Goal: Task Accomplishment & Management: Manage account settings

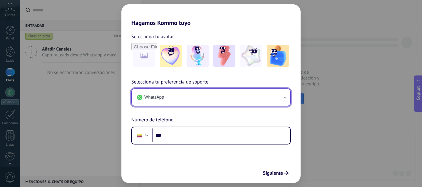
click at [286, 98] on icon "button" at bounding box center [284, 98] width 3 height 2
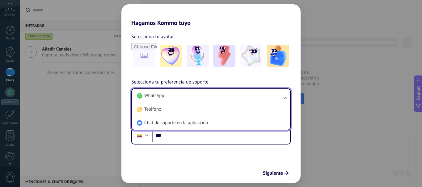
click at [345, 72] on div "Hagamos Kommo tuyo Selecciona tu avatar Selecciona tu preferencia de soporte Wh…" at bounding box center [211, 93] width 422 height 187
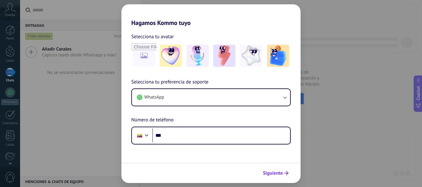
click at [275, 175] on span "Siguiente" at bounding box center [273, 173] width 20 height 4
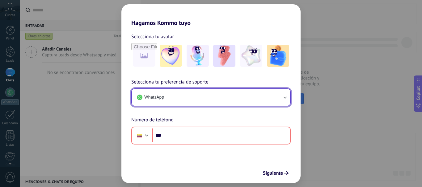
click at [286, 97] on icon "button" at bounding box center [285, 98] width 6 height 6
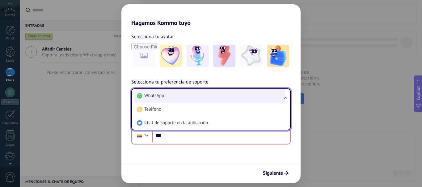
click at [229, 98] on li "WhatsApp" at bounding box center [209, 96] width 151 height 14
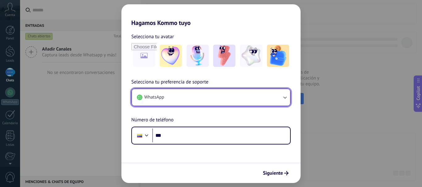
click at [229, 98] on button "WhatsApp" at bounding box center [211, 97] width 158 height 17
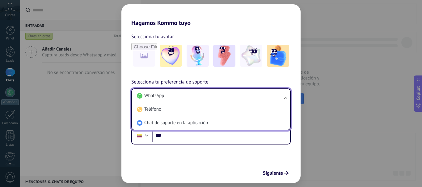
click at [62, 126] on div "Hagamos Kommo tuyo Selecciona tu avatar Selecciona tu preferencia de soporte Wh…" at bounding box center [211, 93] width 422 height 187
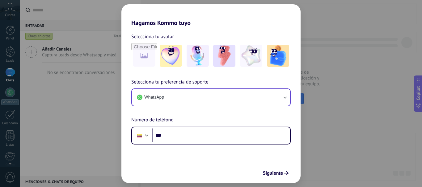
click at [55, 98] on div "Hagamos Kommo tuyo Selecciona tu avatar Selecciona tu preferencia de soporte Wh…" at bounding box center [211, 93] width 422 height 187
click at [13, 54] on div "Hagamos Kommo tuyo Selecciona tu avatar Selecciona tu preferencia de soporte Wh…" at bounding box center [211, 93] width 422 height 187
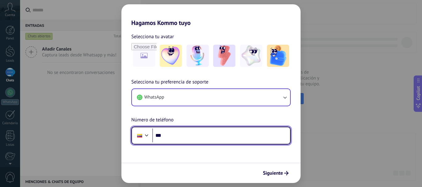
click at [187, 133] on input "***" at bounding box center [221, 136] width 138 height 14
click at [172, 135] on input "**********" at bounding box center [221, 136] width 138 height 14
type input "**********"
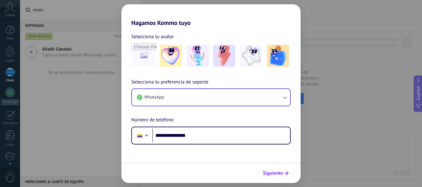
click at [282, 175] on span "Siguiente" at bounding box center [273, 173] width 20 height 4
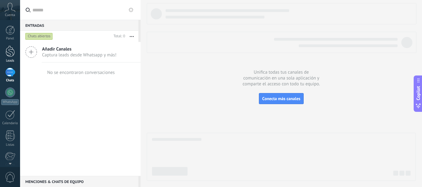
click at [12, 55] on div at bounding box center [10, 51] width 9 height 11
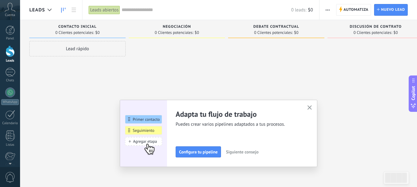
click at [314, 107] on button "button" at bounding box center [310, 108] width 8 height 8
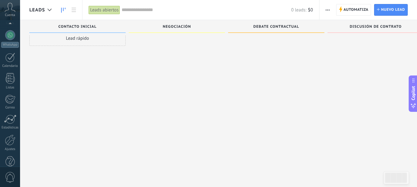
scroll to position [69, 0]
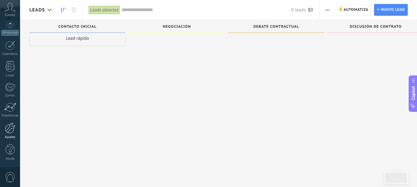
click at [10, 133] on div at bounding box center [10, 128] width 11 height 11
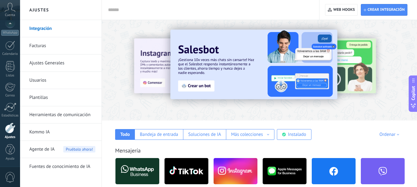
click at [137, 13] on input "text" at bounding box center [209, 10] width 203 height 6
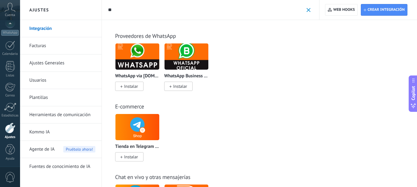
type input "*"
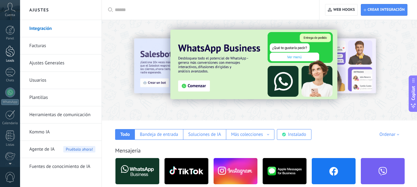
click at [11, 55] on div at bounding box center [10, 51] width 9 height 11
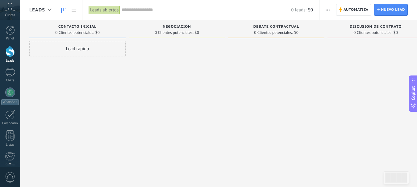
click at [9, 53] on div at bounding box center [10, 51] width 9 height 11
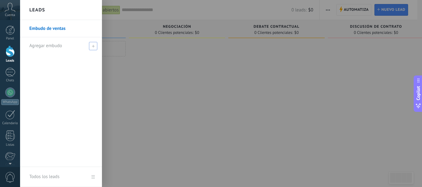
click at [92, 48] on span at bounding box center [93, 46] width 8 height 8
click at [95, 48] on span at bounding box center [93, 46] width 8 height 8
click at [61, 29] on link "Embudo de ventas" at bounding box center [62, 28] width 66 height 17
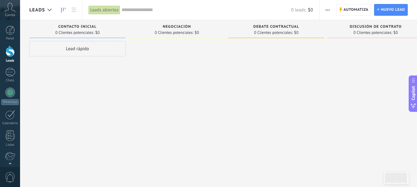
click at [103, 12] on div "Leads abiertos" at bounding box center [105, 10] width 32 height 9
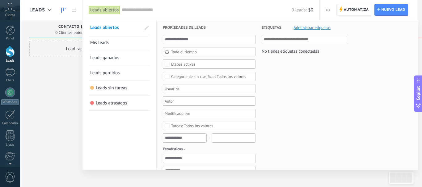
click at [103, 44] on span "Mis leads" at bounding box center [99, 43] width 19 height 6
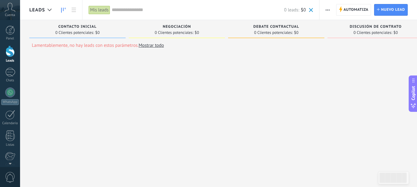
click at [97, 7] on div "Mis leads" at bounding box center [100, 10] width 22 height 9
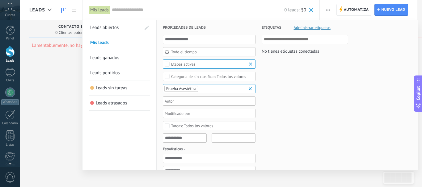
click at [109, 59] on span "Leads ganados" at bounding box center [104, 58] width 29 height 6
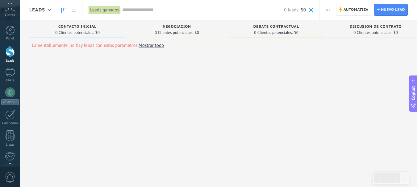
click at [109, 11] on div "Leads ganados" at bounding box center [105, 10] width 32 height 9
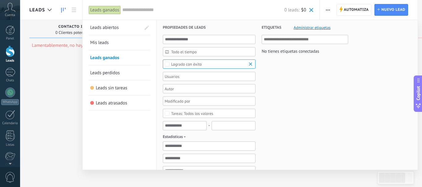
click at [272, 27] on span "Etiquetas" at bounding box center [272, 27] width 20 height 15
click at [312, 29] on span "Administrar etiquetas" at bounding box center [312, 28] width 37 height 4
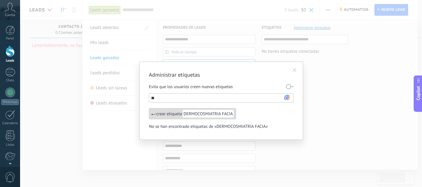
type input "*"
click at [163, 98] on input "**********" at bounding box center [218, 98] width 134 height 7
type input "**********"
click at [172, 116] on div "crear etiqueta DIP. COSMIATRIA" at bounding box center [191, 113] width 84 height 11
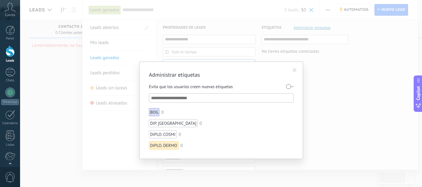
click at [294, 69] on span at bounding box center [294, 70] width 4 height 4
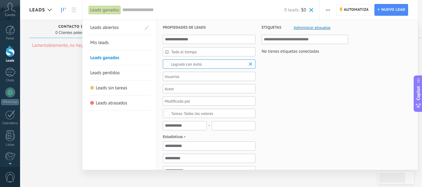
click at [101, 11] on div "Leads ganados" at bounding box center [105, 10] width 32 height 9
click at [10, 54] on div at bounding box center [10, 51] width 9 height 11
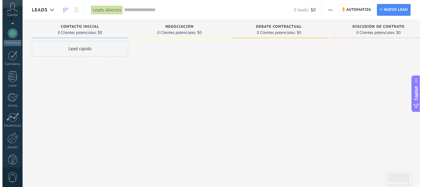
scroll to position [69, 0]
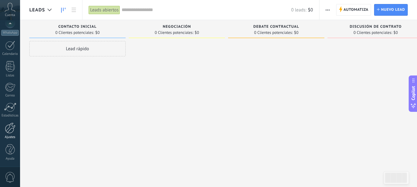
click at [8, 126] on div at bounding box center [10, 128] width 11 height 11
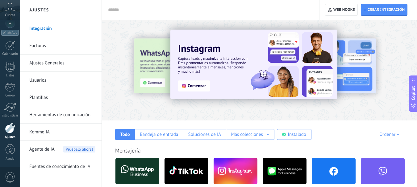
click at [52, 98] on link "Plantillas" at bounding box center [62, 97] width 66 height 17
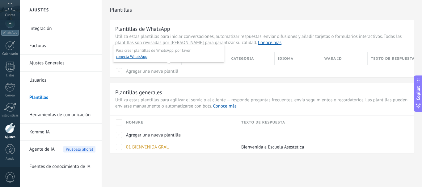
click at [155, 70] on span "Agregar una nueva plantilla" at bounding box center [153, 72] width 55 height 6
click at [120, 71] on div at bounding box center [116, 71] width 13 height 12
click at [131, 135] on span "Agregar una nueva plantilla" at bounding box center [153, 135] width 55 height 6
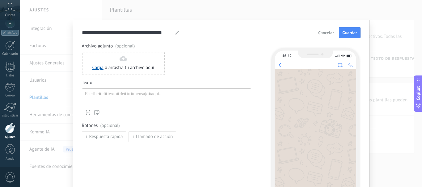
click at [176, 32] on use at bounding box center [177, 33] width 4 height 4
type input "*"
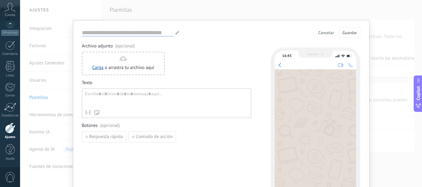
type input "*"
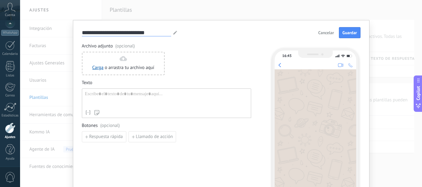
type input "**********"
click at [158, 96] on div at bounding box center [166, 99] width 163 height 16
click at [129, 95] on div at bounding box center [166, 99] width 163 height 16
click at [108, 98] on div at bounding box center [166, 99] width 163 height 16
paste div
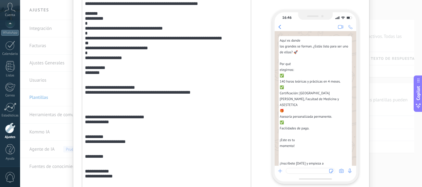
scroll to position [96, 0]
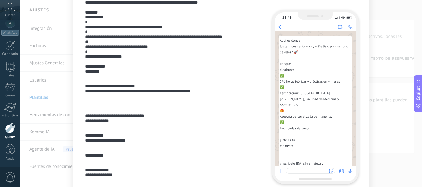
click at [100, 96] on div "**********" at bounding box center [166, 122] width 163 height 254
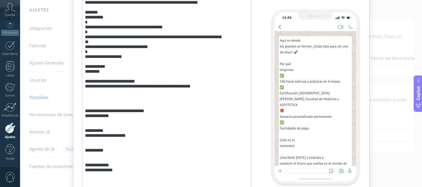
click at [95, 95] on div "**********" at bounding box center [166, 119] width 163 height 248
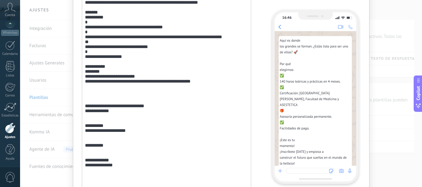
click at [90, 111] on div "**********" at bounding box center [166, 116] width 163 height 242
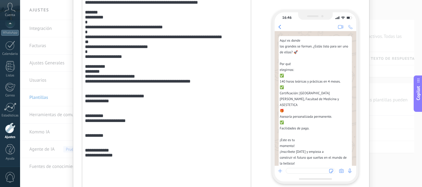
click at [90, 111] on div "**********" at bounding box center [166, 110] width 163 height 230
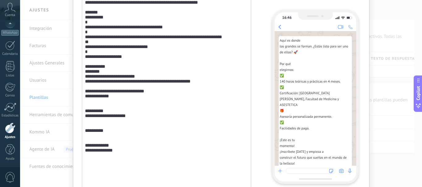
click at [100, 127] on div "**********" at bounding box center [166, 107] width 163 height 225
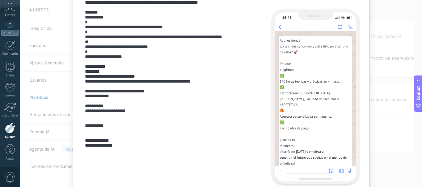
click at [99, 143] on div "**********" at bounding box center [166, 104] width 163 height 219
click at [96, 154] on div "**********" at bounding box center [166, 101] width 163 height 213
click at [96, 154] on div "**********" at bounding box center [166, 98] width 163 height 207
click at [112, 80] on div "**********" at bounding box center [166, 98] width 163 height 207
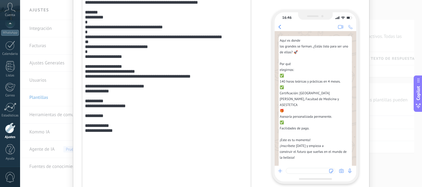
click at [128, 69] on div "**********" at bounding box center [166, 95] width 163 height 201
click at [141, 86] on div "**********" at bounding box center [166, 95] width 163 height 201
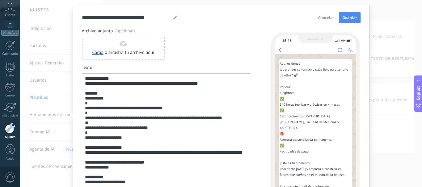
scroll to position [0, 0]
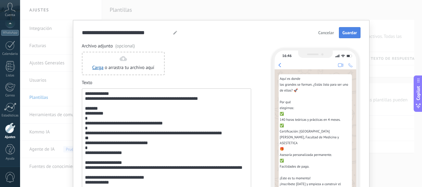
click at [349, 35] on span "Guardar" at bounding box center [349, 33] width 15 height 4
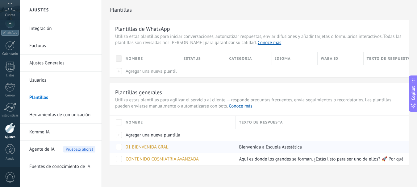
click at [144, 147] on span "01 BIENVENIDA GRAL" at bounding box center [147, 148] width 43 height 6
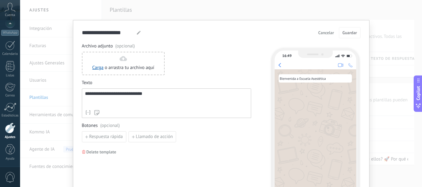
click at [167, 102] on div "**********" at bounding box center [166, 99] width 163 height 16
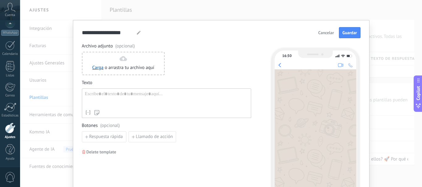
click at [139, 93] on div at bounding box center [166, 99] width 163 height 16
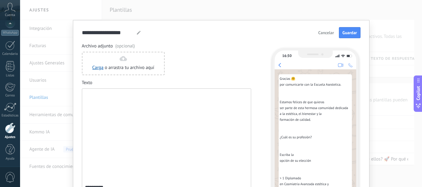
drag, startPoint x: 419, startPoint y: 16, endPoint x: 422, endPoint y: 36, distance: 19.9
click at [417, 36] on div "**********" at bounding box center [221, 93] width 402 height 187
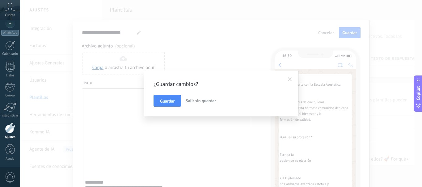
click at [417, 36] on div "¿Guardar cambios? Guardar Salir sin guardar" at bounding box center [221, 93] width 402 height 187
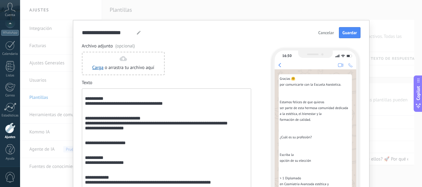
click at [105, 113] on div "**********" at bounding box center [166, 188] width 163 height 194
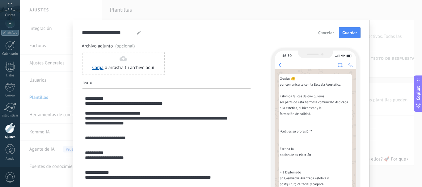
click at [93, 97] on div "**********" at bounding box center [166, 185] width 163 height 188
click at [116, 141] on div "**********" at bounding box center [166, 185] width 163 height 188
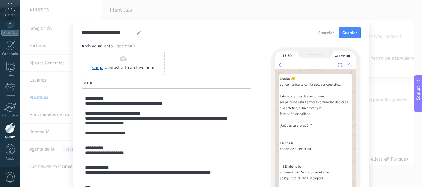
click at [99, 146] on div "**********" at bounding box center [166, 182] width 163 height 183
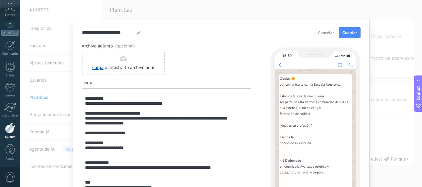
click at [92, 164] on div "**********" at bounding box center [166, 179] width 163 height 177
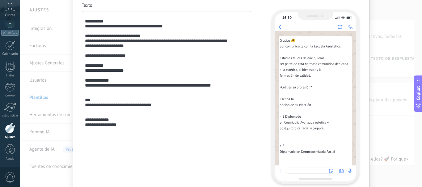
scroll to position [79, 0]
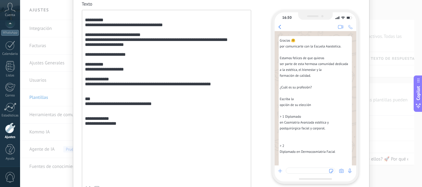
click at [99, 107] on div "**********" at bounding box center [166, 98] width 163 height 171
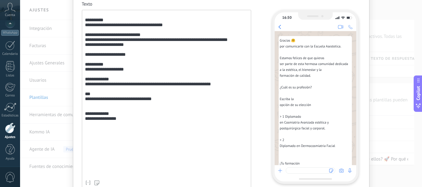
click at [98, 110] on div "**********" at bounding box center [166, 95] width 163 height 165
click at [121, 91] on div "**********" at bounding box center [166, 95] width 163 height 165
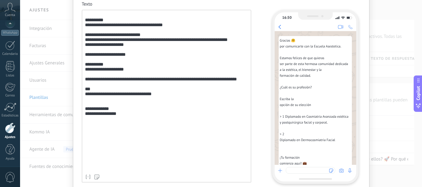
click at [106, 104] on div "**********" at bounding box center [166, 92] width 163 height 159
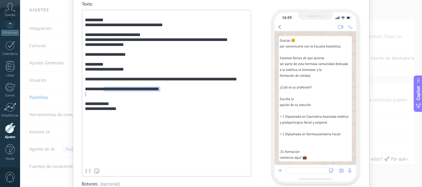
drag, startPoint x: 106, startPoint y: 104, endPoint x: 106, endPoint y: 114, distance: 10.2
click at [106, 114] on div "**********" at bounding box center [166, 89] width 163 height 153
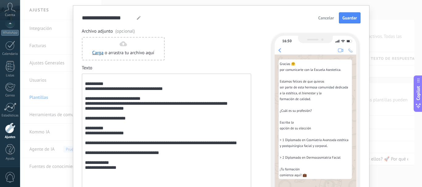
scroll to position [0, 0]
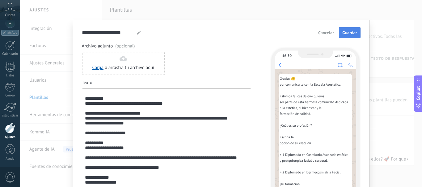
click at [353, 32] on span "Guardar" at bounding box center [349, 33] width 15 height 4
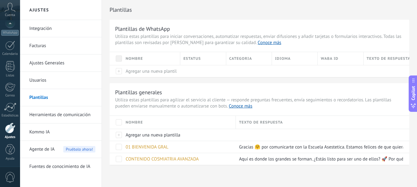
click at [51, 113] on link "Herramientas de comunicación" at bounding box center [62, 115] width 66 height 17
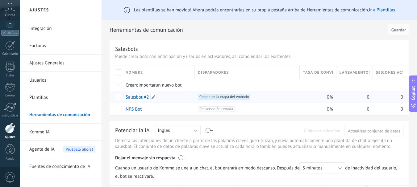
click at [134, 97] on link "Salesbot #2" at bounding box center [137, 98] width 23 height 6
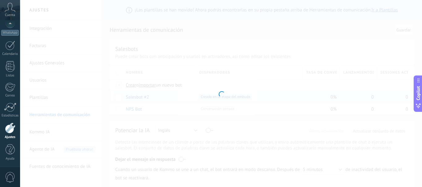
type input "**********"
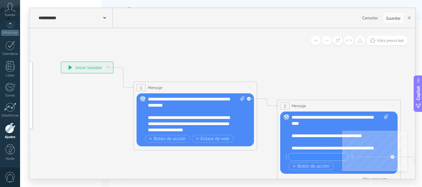
drag, startPoint x: 301, startPoint y: 90, endPoint x: 202, endPoint y: 77, distance: 100.6
click at [202, 77] on icon at bounding box center [329, 142] width 846 height 470
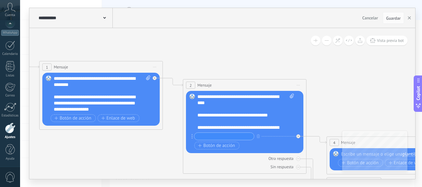
drag, startPoint x: 311, startPoint y: 68, endPoint x: 217, endPoint y: 47, distance: 96.4
click at [217, 47] on icon at bounding box center [235, 122] width 846 height 470
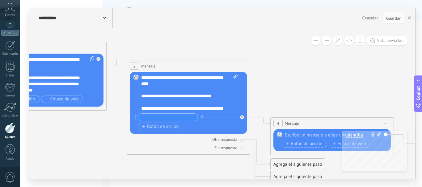
drag, startPoint x: 298, startPoint y: 62, endPoint x: 242, endPoint y: 43, distance: 59.4
click at [242, 43] on icon at bounding box center [179, 103] width 846 height 470
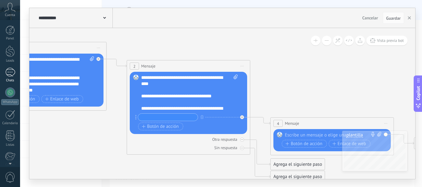
click at [10, 72] on div at bounding box center [10, 72] width 10 height 9
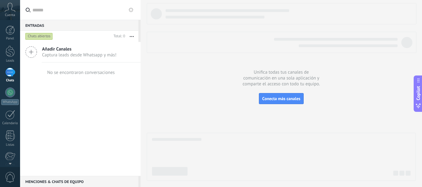
click at [68, 54] on span "Captura leads desde Whatsapp y más!" at bounding box center [79, 55] width 74 height 6
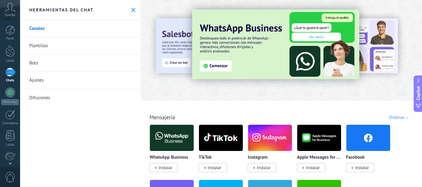
click at [52, 60] on link "Bots" at bounding box center [80, 63] width 120 height 17
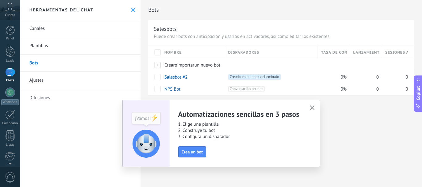
click at [52, 39] on link "Plantillas" at bounding box center [80, 45] width 120 height 17
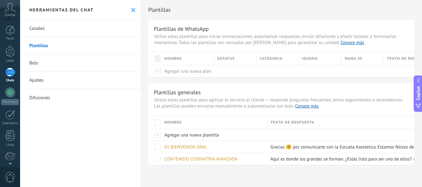
click at [46, 32] on link "Canales" at bounding box center [80, 28] width 120 height 17
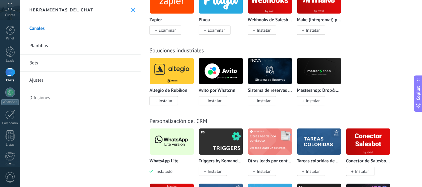
scroll to position [1453, 0]
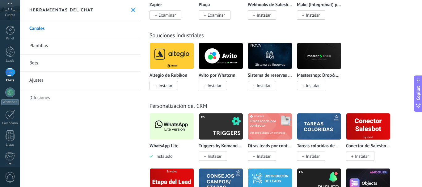
click at [169, 131] on img at bounding box center [172, 127] width 44 height 30
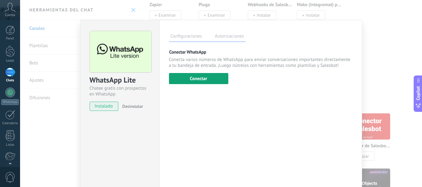
click at [214, 82] on button "Conectar" at bounding box center [198, 78] width 59 height 11
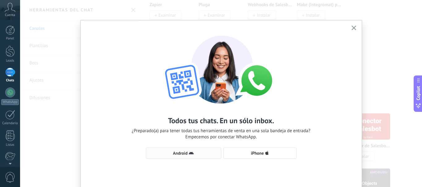
click at [163, 155] on span "Android" at bounding box center [183, 153] width 69 height 5
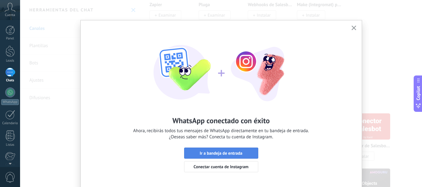
click at [232, 152] on span "Ir a bandeja de entrada" at bounding box center [221, 153] width 43 height 4
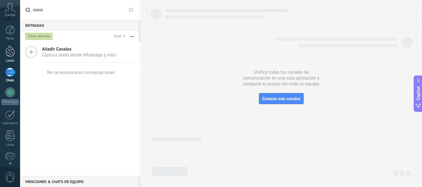
click at [11, 53] on div at bounding box center [10, 51] width 9 height 11
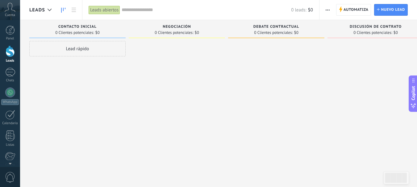
click at [11, 53] on div at bounding box center [10, 51] width 9 height 11
click at [10, 51] on div at bounding box center [10, 51] width 9 height 11
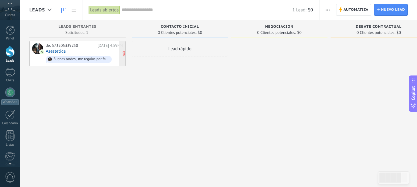
click at [79, 47] on div "de: 573205339250" at bounding box center [71, 45] width 50 height 5
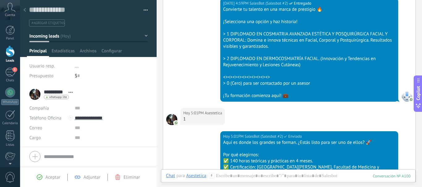
scroll to position [293, 0]
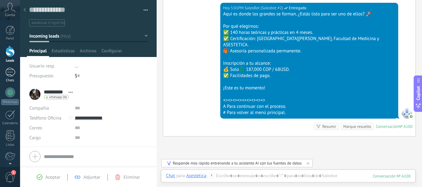
click at [10, 73] on div "1" at bounding box center [10, 72] width 10 height 9
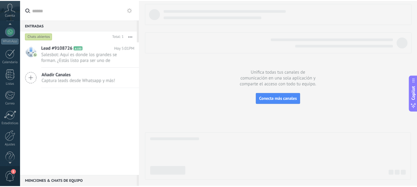
scroll to position [69, 0]
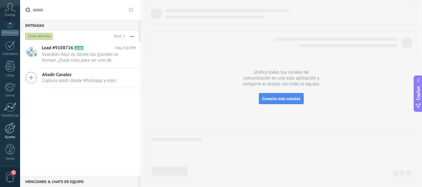
click at [10, 133] on div at bounding box center [10, 128] width 11 height 11
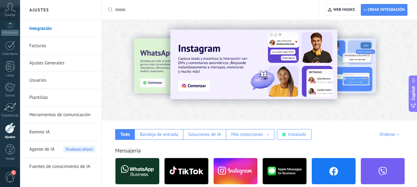
click at [44, 92] on link "Plantillas" at bounding box center [62, 97] width 66 height 17
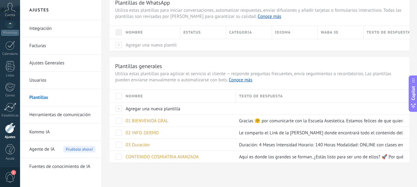
scroll to position [28, 0]
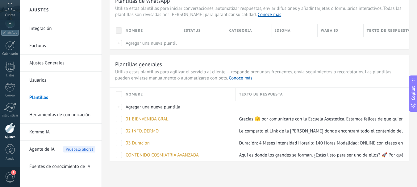
click at [65, 117] on link "Herramientas de comunicación" at bounding box center [62, 115] width 66 height 17
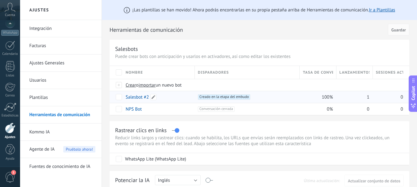
click at [135, 96] on link "Salesbot #2" at bounding box center [137, 98] width 23 height 6
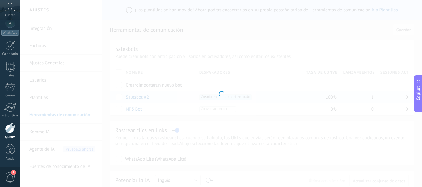
type input "**********"
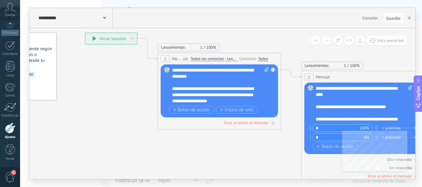
drag, startPoint x: 177, startPoint y: 169, endPoint x: 102, endPoint y: 127, distance: 86.4
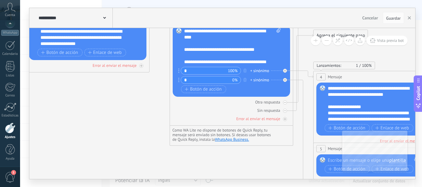
drag, startPoint x: 187, startPoint y: 145, endPoint x: 56, endPoint y: 88, distance: 143.0
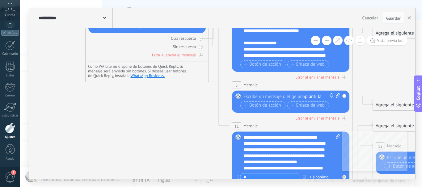
drag, startPoint x: 114, startPoint y: 122, endPoint x: 30, endPoint y: 58, distance: 105.8
click at [30, 58] on icon at bounding box center [326, 147] width 1223 height 781
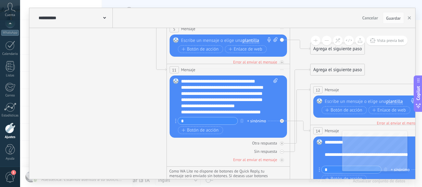
drag, startPoint x: 126, startPoint y: 130, endPoint x: 64, endPoint y: 74, distance: 84.0
click at [64, 74] on icon at bounding box center [263, 91] width 1223 height 781
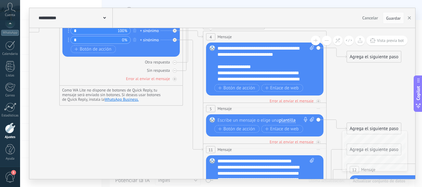
drag, startPoint x: 63, startPoint y: 79, endPoint x: 100, endPoint y: 159, distance: 87.9
click at [100, 159] on icon at bounding box center [300, 171] width 1223 height 781
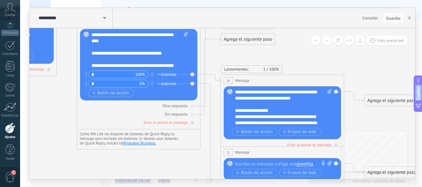
drag, startPoint x: 167, startPoint y: 148, endPoint x: 185, endPoint y: 191, distance: 47.3
click at [185, 187] on html ".abccls-1,.abccls-2{fill-rule:evenodd}.abccls-2{fill:#fff} .abfcls-1{fill:none}…" at bounding box center [211, 93] width 422 height 187
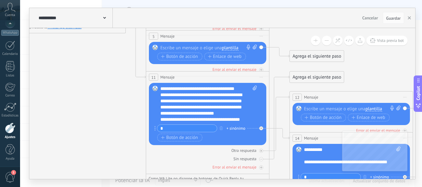
drag, startPoint x: 162, startPoint y: 170, endPoint x: 88, endPoint y: 53, distance: 138.4
click at [88, 53] on icon at bounding box center [243, 98] width 1223 height 781
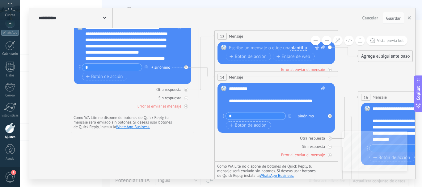
drag, startPoint x: 123, startPoint y: 110, endPoint x: 48, endPoint y: 49, distance: 96.8
click at [48, 49] on icon at bounding box center [167, 37] width 1223 height 781
click at [7, 44] on div "1" at bounding box center [10, 44] width 10 height 9
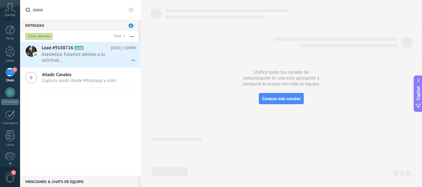
click at [132, 11] on use at bounding box center [130, 9] width 5 height 5
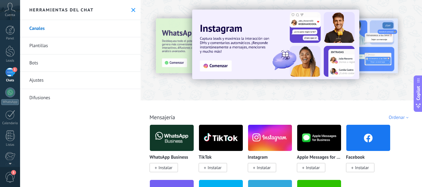
click at [58, 81] on link "Ajustes" at bounding box center [80, 80] width 120 height 17
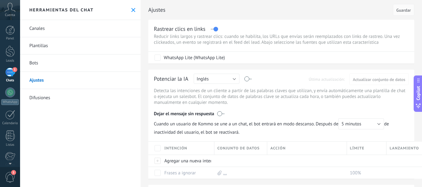
click at [132, 11] on icon at bounding box center [133, 10] width 4 height 4
click at [132, 11] on use at bounding box center [130, 9] width 5 height 5
click at [4, 16] on div "Cuenta" at bounding box center [10, 10] width 20 height 20
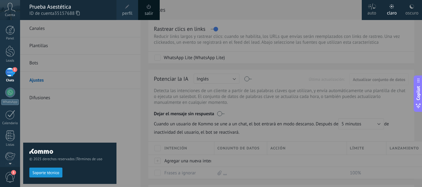
click at [153, 14] on div "salir" at bounding box center [149, 10] width 22 height 20
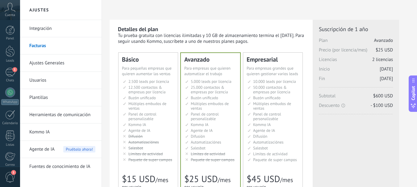
click at [371, 107] on span "- $100 USD" at bounding box center [382, 106] width 22 height 6
click at [210, 46] on div "Detalles del plan Tu prueba gratuita con licencias ilimitadas y 10 GB de almace…" at bounding box center [211, 188] width 187 height 325
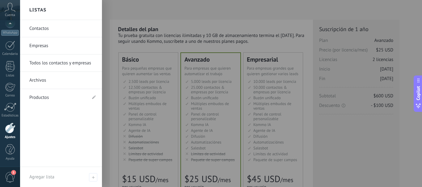
click at [11, 131] on div at bounding box center [10, 128] width 11 height 11
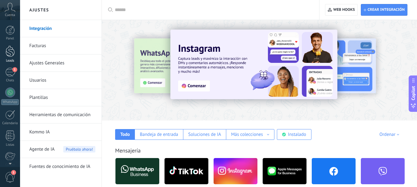
click at [11, 49] on div at bounding box center [10, 51] width 9 height 11
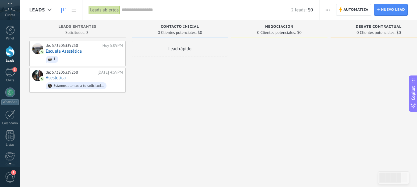
click at [8, 52] on div at bounding box center [10, 51] width 9 height 11
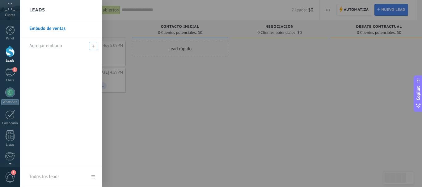
click at [92, 45] on icon at bounding box center [93, 46] width 3 height 3
click at [52, 29] on link "Embudo de ventas" at bounding box center [62, 28] width 66 height 17
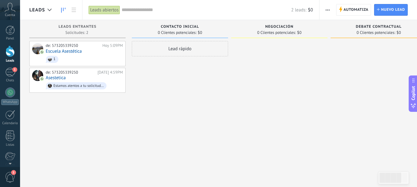
click at [115, 10] on div "Leads abiertos" at bounding box center [105, 10] width 32 height 9
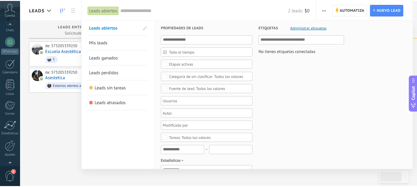
scroll to position [63, 0]
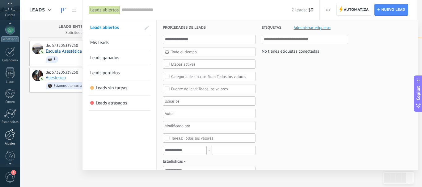
click at [9, 137] on div at bounding box center [10, 134] width 11 height 11
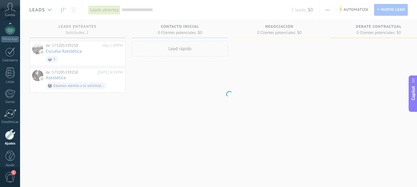
scroll to position [69, 0]
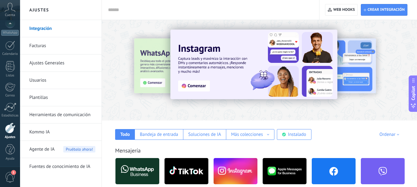
click at [47, 95] on link "Plantillas" at bounding box center [62, 97] width 66 height 17
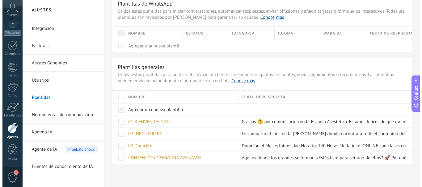
scroll to position [28, 0]
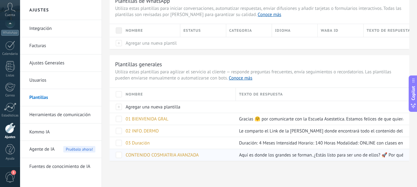
click at [158, 156] on span "CONTENIDO COSMIATRIA AVANZADA" at bounding box center [162, 156] width 73 height 6
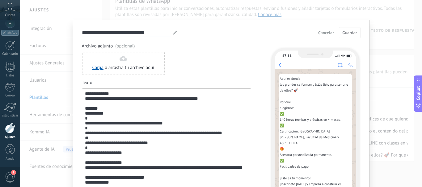
click at [82, 31] on input "**********" at bounding box center [126, 32] width 89 height 7
type input "**********"
click at [348, 31] on span "Guardar" at bounding box center [349, 33] width 15 height 4
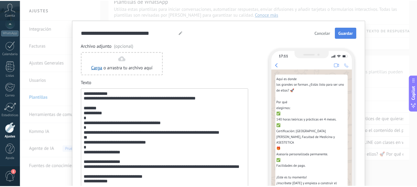
scroll to position [0, 0]
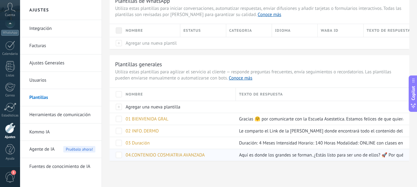
click at [136, 153] on span "04.CONTENIDO COSMIATRIA AVANZADA" at bounding box center [165, 156] width 79 height 6
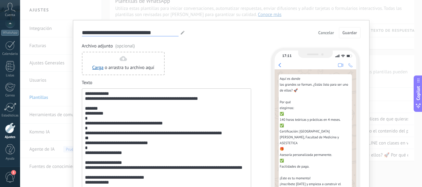
click at [88, 34] on input "**********" at bounding box center [130, 32] width 97 height 7
type input "**********"
click at [346, 35] on span "Guardar" at bounding box center [349, 33] width 15 height 4
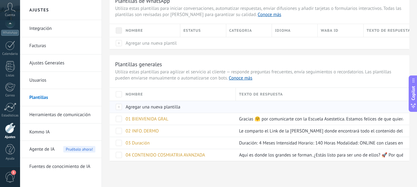
click at [137, 107] on span "Agregar una nueva plantilla" at bounding box center [153, 107] width 55 height 6
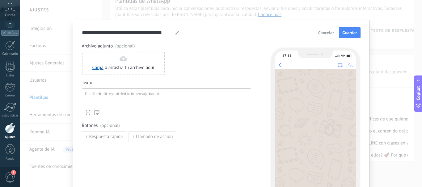
click at [107, 32] on input "**********" at bounding box center [127, 32] width 91 height 7
click at [175, 32] on icon at bounding box center [177, 33] width 4 height 4
type input "*"
type input "**"
click at [110, 95] on div at bounding box center [166, 99] width 163 height 16
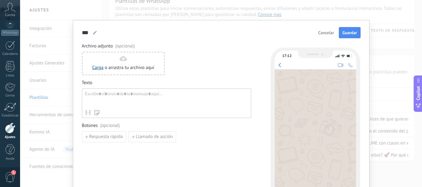
paste div
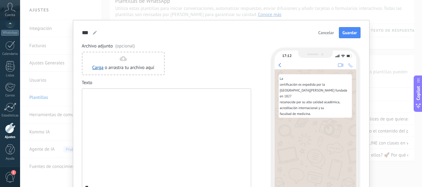
click at [110, 95] on div "**********" at bounding box center [166, 176] width 163 height 170
click at [114, 122] on div "**********" at bounding box center [166, 176] width 163 height 170
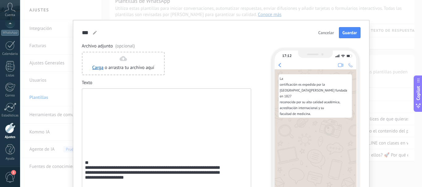
click at [114, 122] on div "**********" at bounding box center [166, 161] width 163 height 141
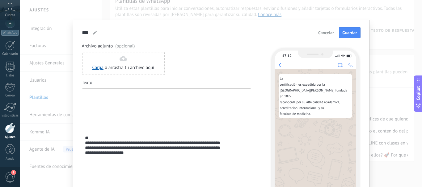
click at [114, 122] on div "**********" at bounding box center [166, 146] width 163 height 111
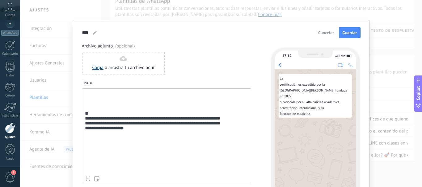
click at [115, 100] on div "**********" at bounding box center [166, 132] width 163 height 82
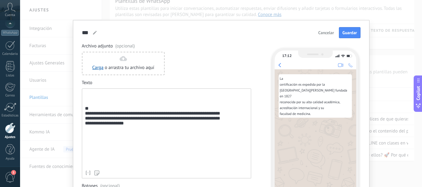
click at [106, 106] on div "**********" at bounding box center [166, 129] width 163 height 76
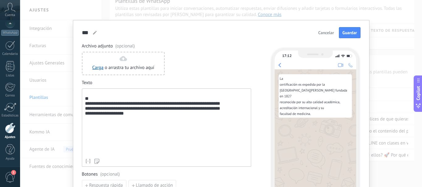
click at [108, 99] on div "**********" at bounding box center [166, 123] width 163 height 65
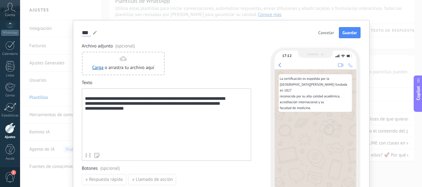
click at [87, 33] on input "**" at bounding box center [86, 32] width 9 height 7
type input "**********"
click at [351, 35] on span "Guardar" at bounding box center [349, 33] width 15 height 4
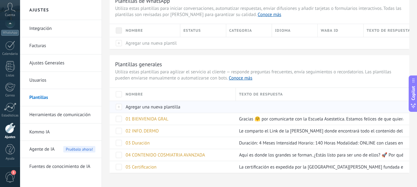
click at [161, 107] on span "Agregar una nueva plantilla" at bounding box center [153, 107] width 55 height 6
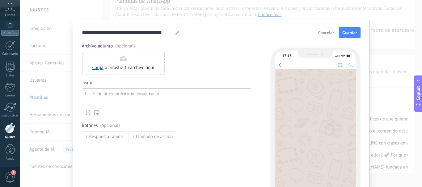
click at [176, 33] on use at bounding box center [177, 33] width 4 height 4
type input "*"
type input "**********"
click at [126, 97] on div at bounding box center [166, 99] width 163 height 16
click at [126, 96] on div at bounding box center [166, 99] width 163 height 16
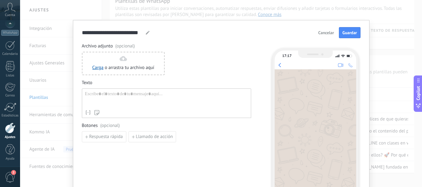
paste div
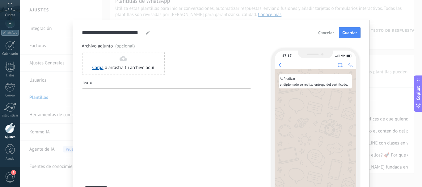
click at [126, 96] on div "**********" at bounding box center [166, 170] width 163 height 158
click at [122, 114] on div "**********" at bounding box center [166, 170] width 163 height 158
click at [120, 142] on div "**********" at bounding box center [166, 161] width 163 height 141
click at [103, 107] on div "**********" at bounding box center [166, 138] width 163 height 94
click at [103, 107] on div "**********" at bounding box center [166, 132] width 163 height 82
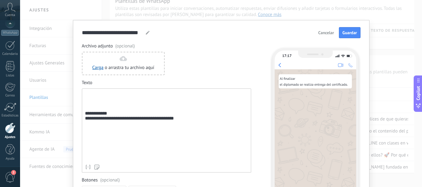
click at [94, 108] on div "**********" at bounding box center [166, 126] width 163 height 70
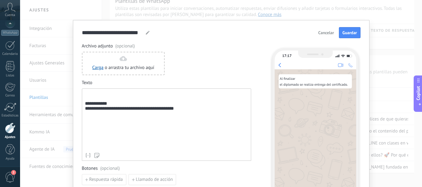
click at [122, 108] on div "**********" at bounding box center [166, 120] width 163 height 59
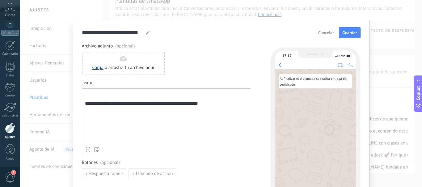
click at [107, 98] on div "**********" at bounding box center [166, 117] width 163 height 53
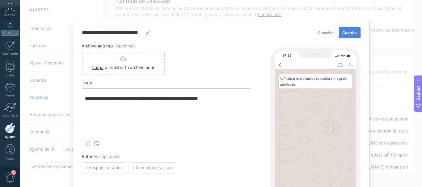
click at [348, 34] on span "Guardar" at bounding box center [349, 33] width 15 height 4
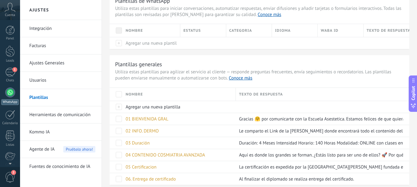
click at [9, 92] on div at bounding box center [10, 93] width 10 height 10
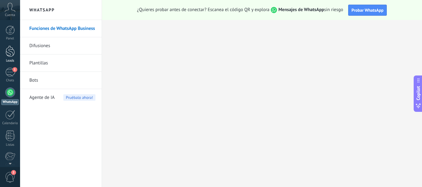
click at [10, 48] on div at bounding box center [10, 51] width 9 height 11
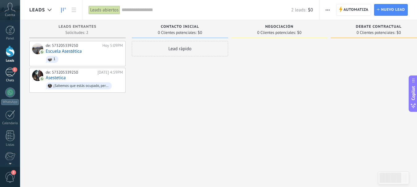
click at [9, 73] on div "1" at bounding box center [10, 72] width 10 height 9
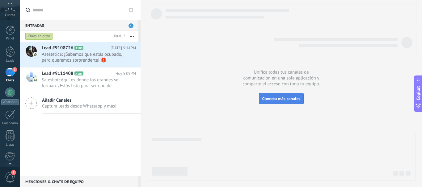
click at [284, 99] on span "Conecta más canales" at bounding box center [281, 99] width 38 height 6
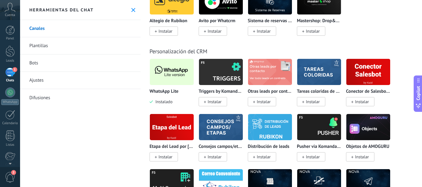
scroll to position [1532, 0]
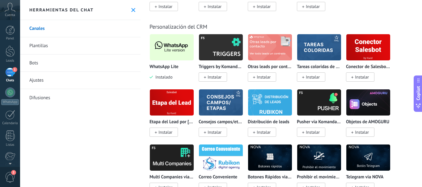
click at [171, 46] on img at bounding box center [172, 47] width 44 height 30
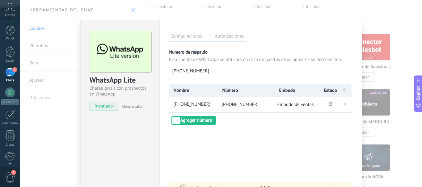
click at [107, 105] on span "instalado" at bounding box center [104, 106] width 28 height 9
click at [215, 108] on li "+57 320 5339250" at bounding box center [193, 104] width 48 height 15
click at [191, 106] on span "+57 320 5339250" at bounding box center [194, 105] width 45 height 6
click at [240, 104] on span "+57 320 5339250" at bounding box center [240, 105] width 37 height 6
click at [105, 107] on span "instalado" at bounding box center [104, 106] width 28 height 9
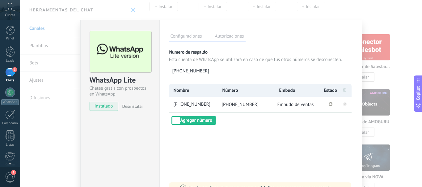
click at [343, 90] on icon at bounding box center [344, 90] width 3 height 4
click at [343, 104] on rect at bounding box center [345, 105] width 4 height 4
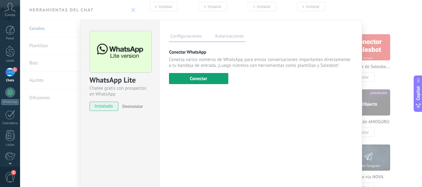
click at [211, 75] on button "Conectar" at bounding box center [198, 78] width 59 height 11
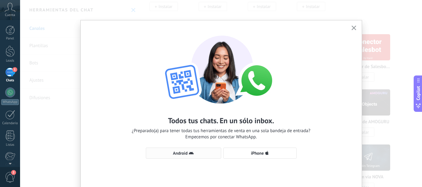
click at [169, 155] on span "Android" at bounding box center [183, 153] width 69 height 5
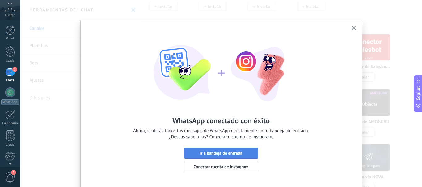
click at [242, 156] on button "Ir a bandeja de entrada" at bounding box center [221, 153] width 74 height 11
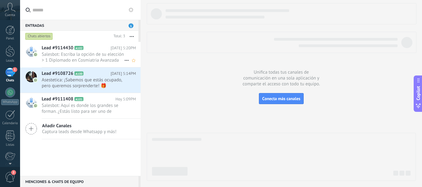
click at [78, 53] on span "Salesbot: Escriba la opción de su elección > 1 Diplomado en Cosmiatria Avanzada…" at bounding box center [83, 58] width 82 height 12
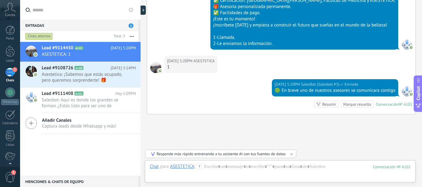
scroll to position [292, 0]
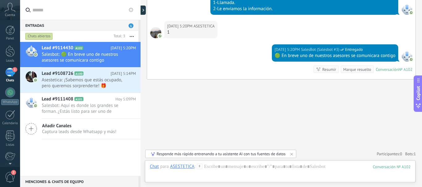
drag, startPoint x: 419, startPoint y: 118, endPoint x: 390, endPoint y: 132, distance: 31.8
drag, startPoint x: 422, startPoint y: 129, endPoint x: 238, endPoint y: 167, distance: 187.2
click at [238, 167] on div at bounding box center [280, 173] width 261 height 19
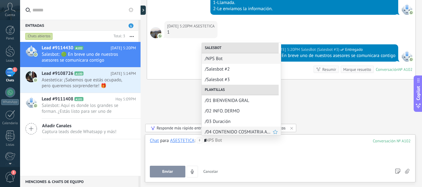
click at [251, 131] on span "/04 CONTENIDO COSMIATRIA AVANZADA" at bounding box center [239, 132] width 68 height 6
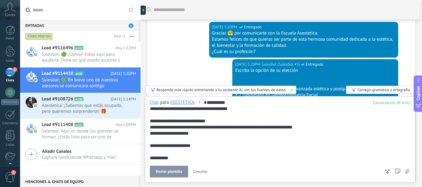
scroll to position [91, 0]
click at [206, 172] on span "Cancelar" at bounding box center [200, 171] width 15 height 5
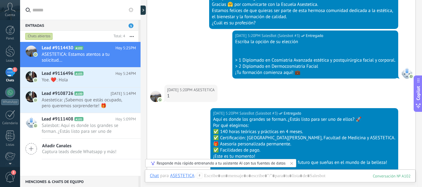
scroll to position [124, 0]
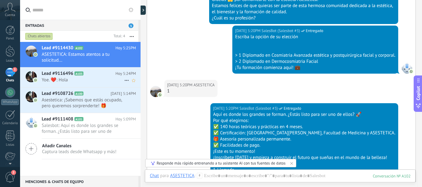
click at [94, 84] on div "Lead #9116496 A103 Hoy 5:24PM Yoe. ❤️: Hola" at bounding box center [91, 77] width 99 height 19
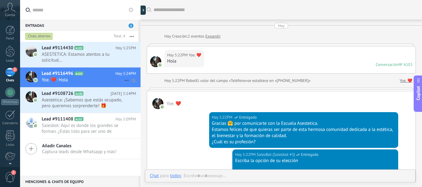
scroll to position [309, 0]
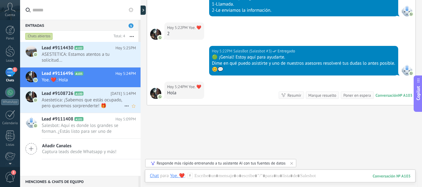
click at [78, 101] on span "Asestetica: ¡Sabemos que estás ocupado, pero queremos sorprenderte! 🎁 Contáctan…" at bounding box center [83, 103] width 82 height 12
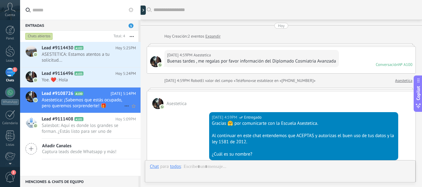
scroll to position [374, 0]
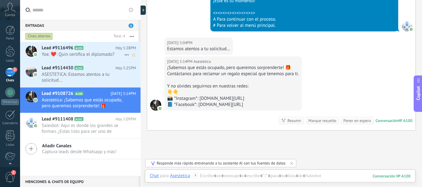
click at [94, 53] on span "Yoe. ❤️: Quin certifica el diplomado?" at bounding box center [83, 55] width 82 height 6
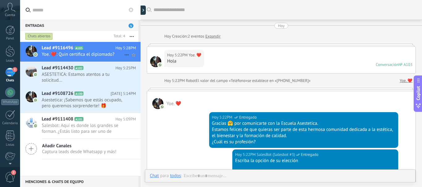
scroll to position [328, 0]
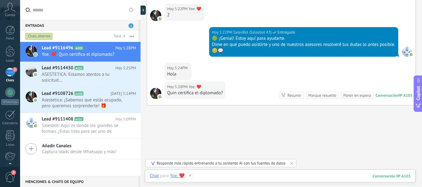
click at [211, 175] on div at bounding box center [280, 182] width 261 height 19
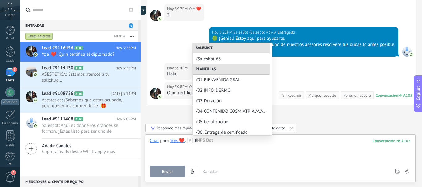
scroll to position [23, 0]
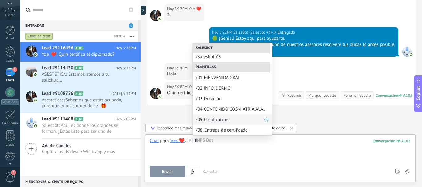
click at [229, 120] on span "/05 Certificacion" at bounding box center [230, 120] width 68 height 6
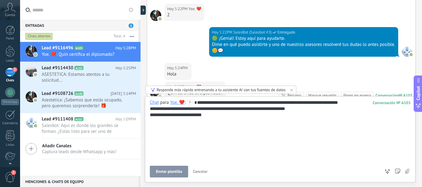
scroll to position [6, 0]
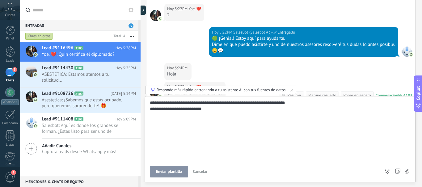
click at [172, 175] on button "Enviar plantilla" at bounding box center [169, 172] width 38 height 12
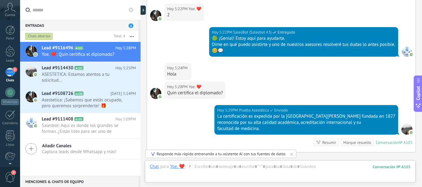
scroll to position [401, 0]
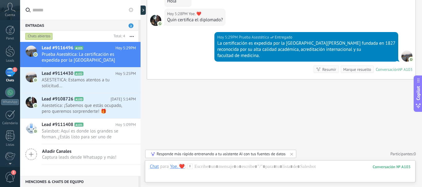
click at [11, 70] on div "2" at bounding box center [10, 72] width 10 height 9
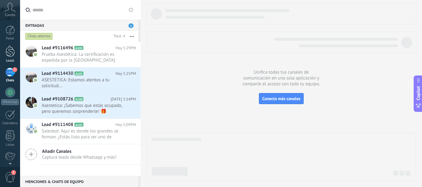
click at [12, 57] on link "Leads" at bounding box center [10, 54] width 20 height 17
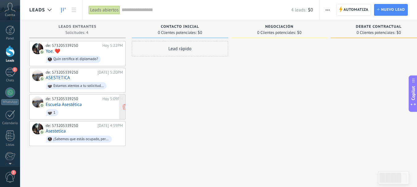
click at [83, 99] on div "de: 573205339250" at bounding box center [73, 99] width 55 height 5
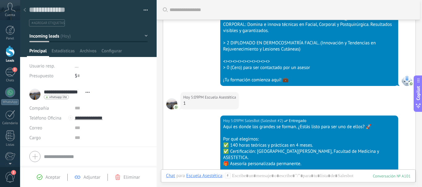
scroll to position [16, 0]
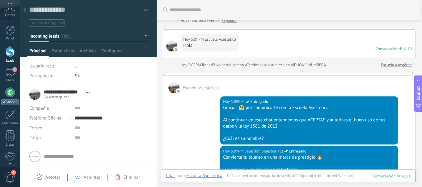
click at [12, 92] on div at bounding box center [10, 93] width 10 height 10
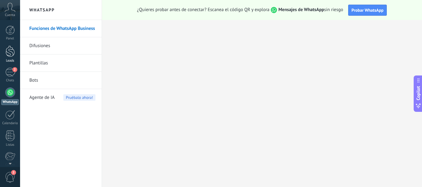
click at [9, 52] on div at bounding box center [10, 51] width 9 height 11
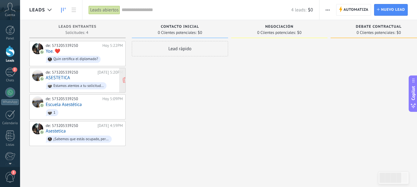
click at [78, 76] on div "de: 573205339250 Hoy 5:20PM ASESTETICA Estamos atentos a tu solicitud..." at bounding box center [84, 80] width 77 height 21
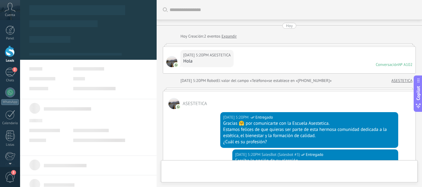
scroll to position [304, 0]
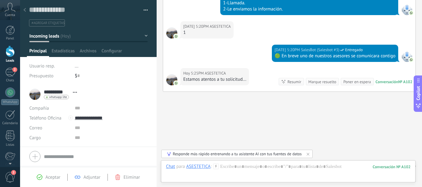
click at [144, 11] on span "button" at bounding box center [146, 11] width 4 height 1
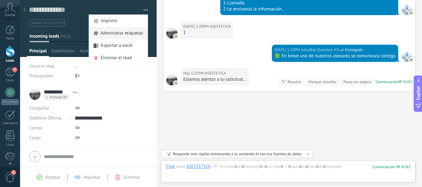
click at [112, 36] on span "Administrar etiquetas" at bounding box center [122, 33] width 43 height 12
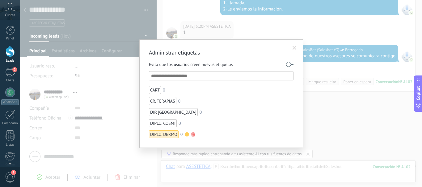
click at [169, 135] on div "DIPLO. DERMO" at bounding box center [164, 135] width 30 height 8
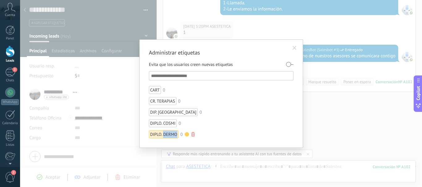
click at [169, 135] on div "DIPLO. DERMO" at bounding box center [164, 135] width 30 height 8
click at [347, 110] on div "Administrar etiquetas Evita que los usuarios creen nuevas etiquetas CART 0 CR. …" at bounding box center [221, 93] width 402 height 187
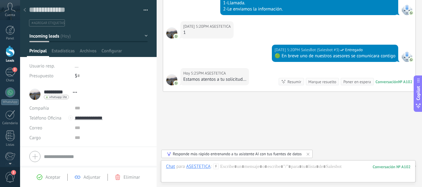
click at [58, 22] on span "#agregar etiquetas" at bounding box center [48, 23] width 33 height 4
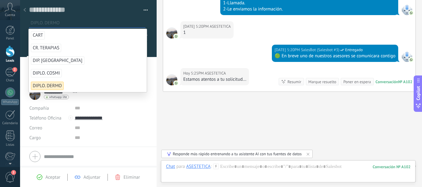
click at [49, 86] on span "DIPLO. DERMO" at bounding box center [47, 86] width 33 height 8
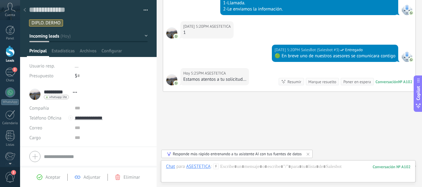
click at [72, 23] on ul "DIPLO. DERMO" at bounding box center [87, 23] width 118 height 8
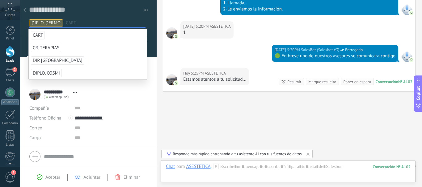
click at [41, 36] on span "CART" at bounding box center [38, 35] width 14 height 8
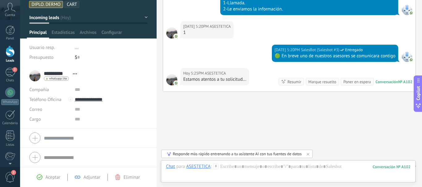
scroll to position [19, 0]
click at [48, 176] on span "Aceptar" at bounding box center [52, 178] width 15 height 6
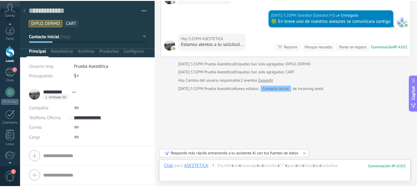
scroll to position [2, 0]
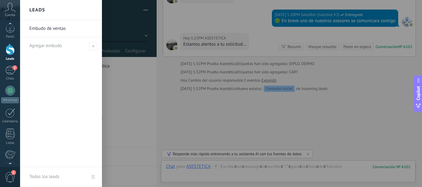
click at [10, 53] on div at bounding box center [10, 49] width 9 height 11
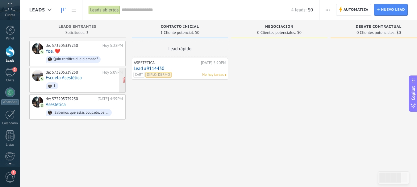
click at [85, 82] on span "1" at bounding box center [84, 86] width 77 height 10
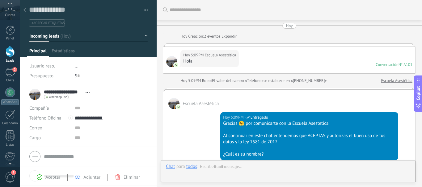
scroll to position [344, 0]
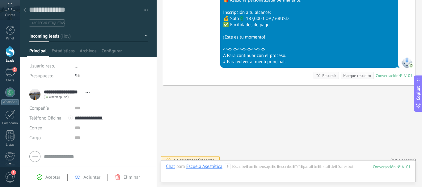
click at [10, 54] on div at bounding box center [10, 51] width 9 height 11
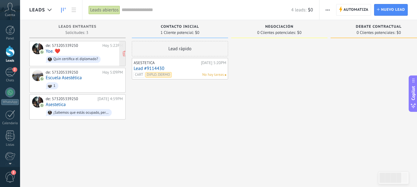
click at [81, 51] on div "de: 573205339250 Hoy 5:22PM Yoe. ❤️ Quin certifica el diplomado?" at bounding box center [84, 53] width 77 height 21
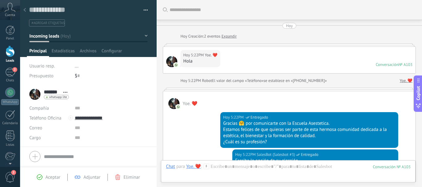
scroll to position [401, 0]
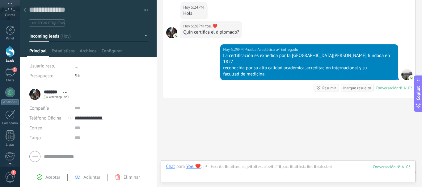
click at [50, 23] on span "#agregar etiquetas" at bounding box center [48, 23] width 33 height 4
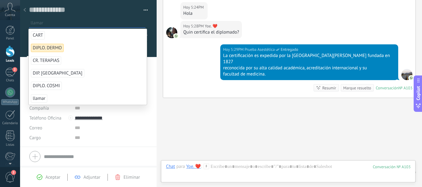
click at [40, 99] on span "llamar" at bounding box center [39, 99] width 16 height 8
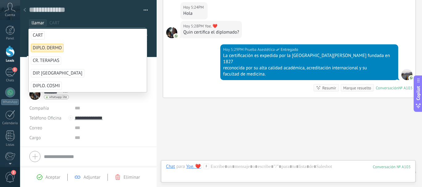
click at [49, 179] on span "Aceptar" at bounding box center [52, 178] width 15 height 6
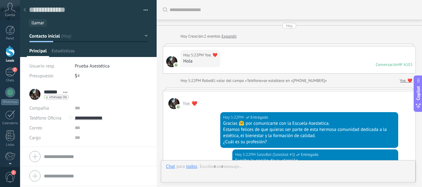
scroll to position [428, 0]
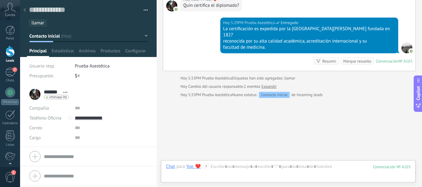
click at [10, 47] on div at bounding box center [10, 51] width 9 height 11
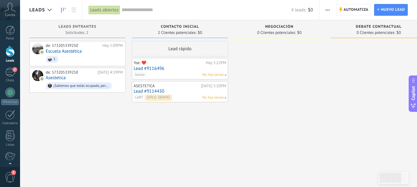
click at [175, 70] on link "Lead #9116496" at bounding box center [180, 68] width 93 height 5
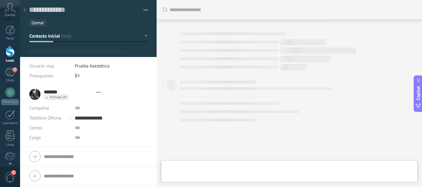
type textarea "**********"
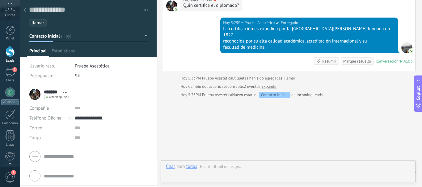
scroll to position [9, 0]
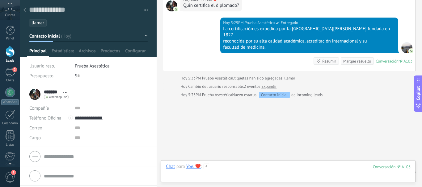
click at [238, 165] on div at bounding box center [288, 173] width 245 height 19
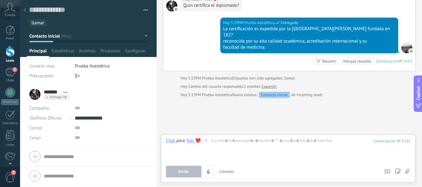
click at [238, 165] on div "Chat para Yoe. ❤️ : 103 Enviar Cancelar Rastrear clics en links ? Reducir links…" at bounding box center [288, 158] width 245 height 40
click at [267, 145] on div at bounding box center [288, 149] width 245 height 23
type input "****"
click at [186, 173] on span "Enviar" at bounding box center [184, 172] width 11 height 4
click at [261, 144] on div at bounding box center [288, 149] width 245 height 23
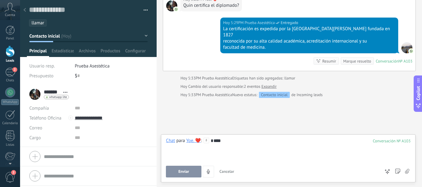
click at [188, 174] on span "Enviar" at bounding box center [184, 172] width 11 height 4
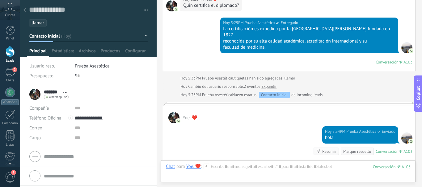
scroll to position [491, 0]
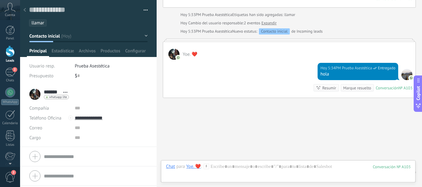
click at [6, 52] on div at bounding box center [10, 51] width 9 height 11
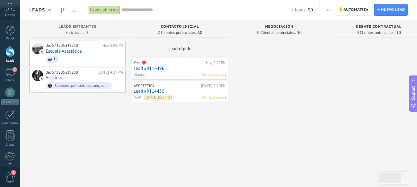
click at [187, 68] on link "Lead #9116496" at bounding box center [180, 68] width 93 height 5
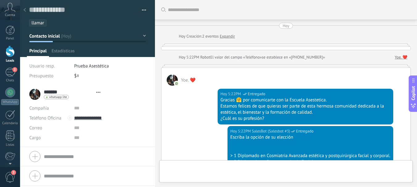
type textarea "**********"
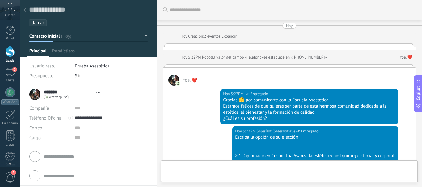
scroll to position [491, 0]
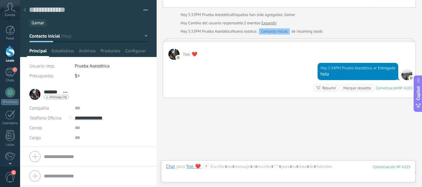
click at [144, 33] on button "Contacto inicial" at bounding box center [88, 36] width 118 height 11
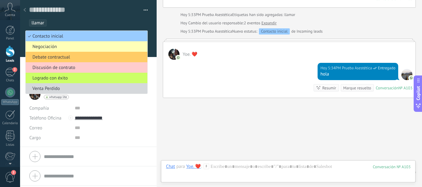
click at [74, 48] on span "Negociación" at bounding box center [86, 47] width 120 height 6
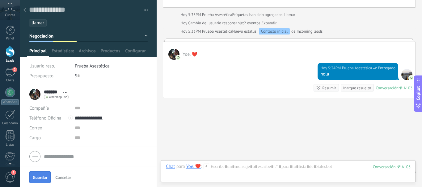
click at [42, 178] on span "Guardar" at bounding box center [40, 178] width 15 height 4
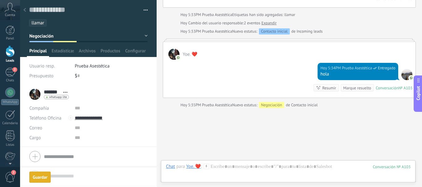
scroll to position [502, 0]
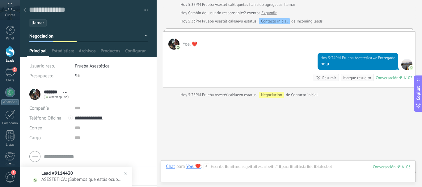
click at [10, 53] on div at bounding box center [10, 51] width 9 height 11
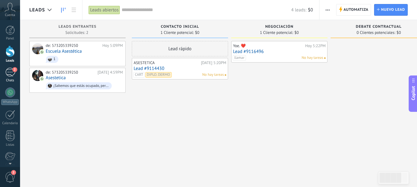
click at [7, 72] on div "2" at bounding box center [10, 72] width 10 height 9
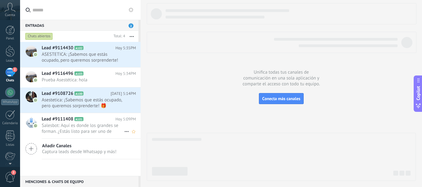
click at [107, 127] on span "Salesbot: Aquí es donde los grandes se forman. ¿Estás listo para ser uno de ell…" at bounding box center [83, 129] width 82 height 12
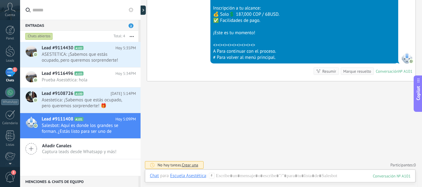
scroll to position [344, 0]
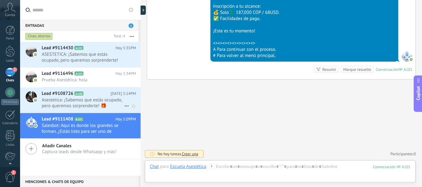
click at [77, 101] on span "Asestetica: ¡Sabemos que estás ocupado, pero queremos sorprenderte! 🎁 Contáctan…" at bounding box center [83, 103] width 82 height 12
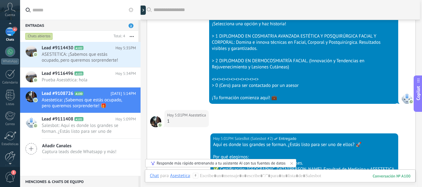
scroll to position [44, 0]
click at [12, 153] on div at bounding box center [10, 153] width 11 height 11
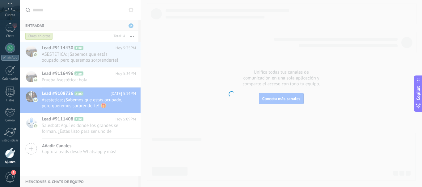
scroll to position [69, 0]
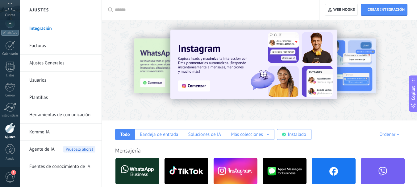
click at [71, 110] on link "Herramientas de comunicación" at bounding box center [62, 115] width 66 height 17
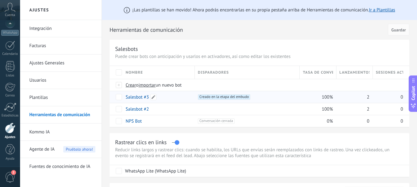
click at [139, 97] on link "Salesbot #3" at bounding box center [137, 98] width 23 height 6
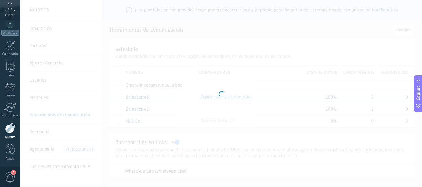
type input "**********"
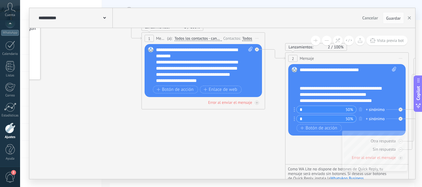
drag, startPoint x: 184, startPoint y: 144, endPoint x: 93, endPoint y: 82, distance: 110.8
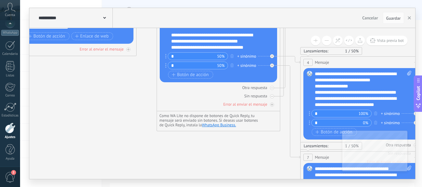
drag, startPoint x: 194, startPoint y: 148, endPoint x: 65, endPoint y: 94, distance: 139.2
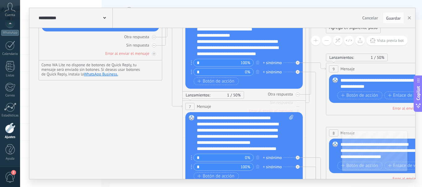
drag, startPoint x: 140, startPoint y: 150, endPoint x: 30, endPoint y: 101, distance: 120.9
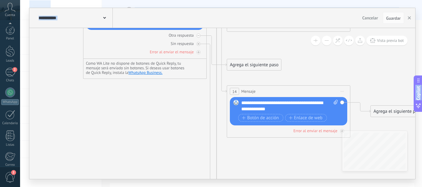
drag, startPoint x: 126, startPoint y: 140, endPoint x: 27, endPoint y: -15, distance: 183.3
click at [27, 0] on html ".abccls-1,.abccls-2{fill-rule:evenodd}.abccls-2{fill:#fff} .abfcls-1{fill:none}…" at bounding box center [211, 93] width 422 height 187
click at [11, 74] on div "2" at bounding box center [10, 72] width 10 height 9
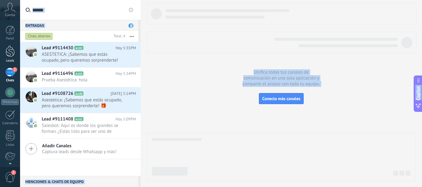
click at [9, 51] on div at bounding box center [10, 51] width 9 height 11
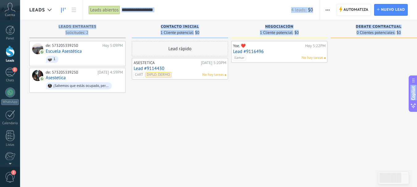
click at [248, 136] on div "Yoe. ❤️ Hoy 5:22PM Lead #9116496 llamar No hay tareas" at bounding box center [279, 94] width 96 height 107
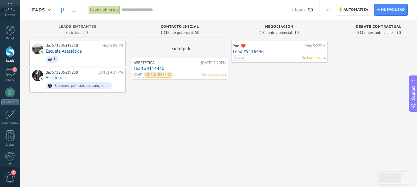
click at [15, 11] on icon at bounding box center [10, 7] width 11 height 9
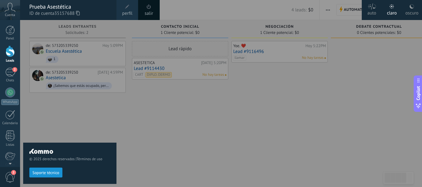
click at [148, 11] on link "salir" at bounding box center [149, 13] width 8 height 7
